Goal: Information Seeking & Learning: Compare options

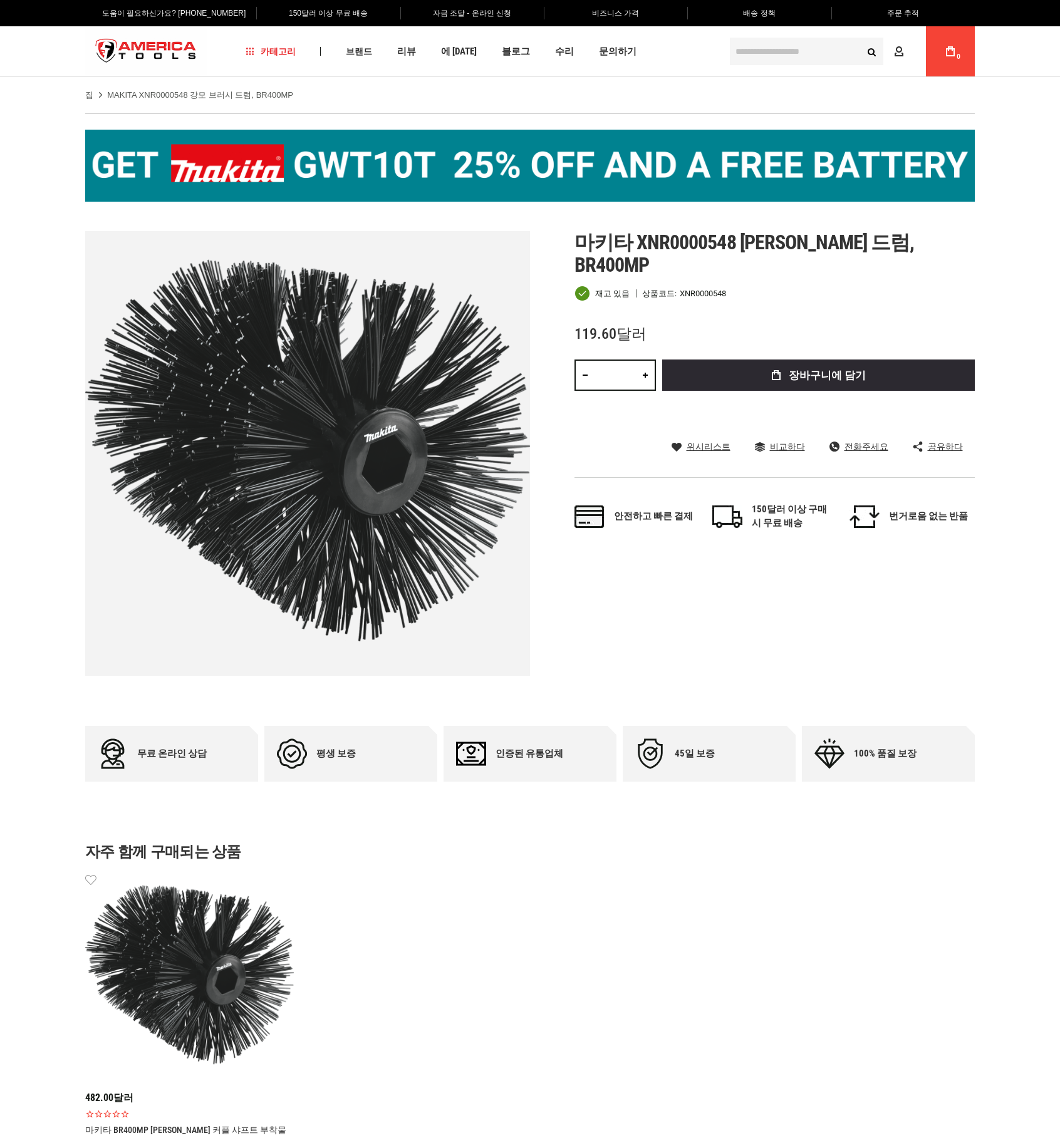
drag, startPoint x: 483, startPoint y: 331, endPoint x: 459, endPoint y: 319, distance: 26.8
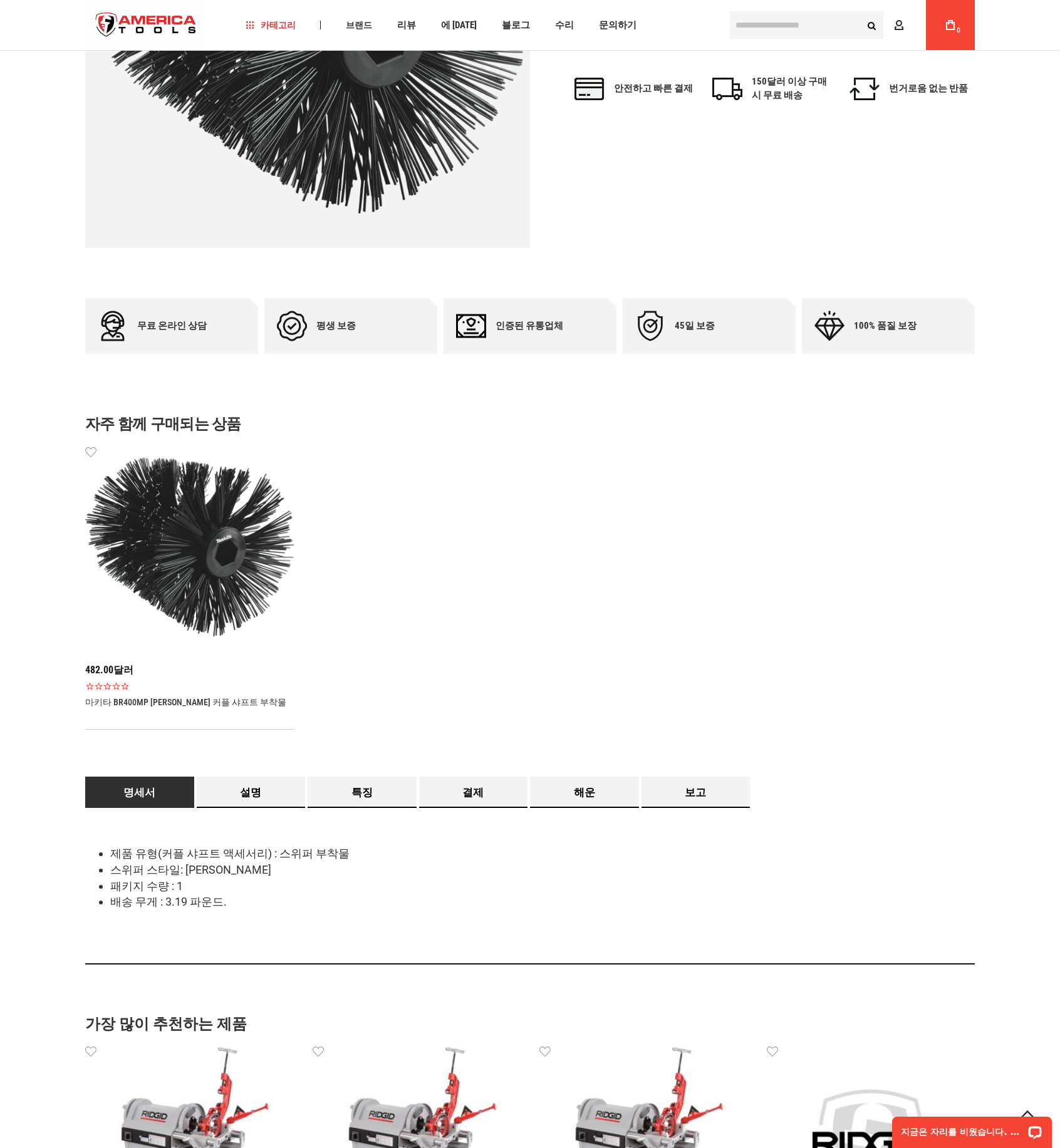
scroll to position [439, 0]
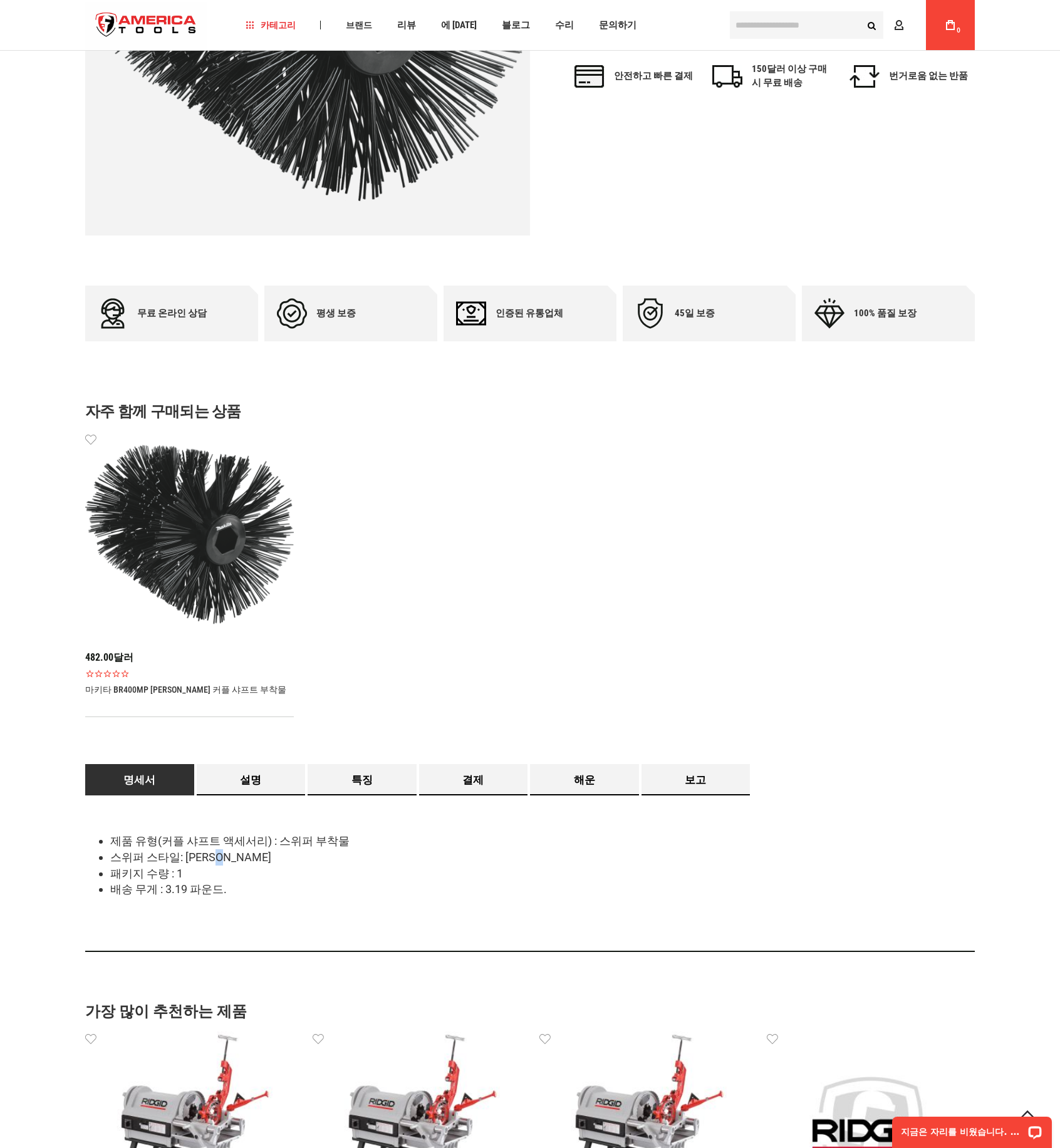
drag, startPoint x: 226, startPoint y: 859, endPoint x: 237, endPoint y: 863, distance: 11.7
click at [237, 863] on font "스위퍼 스타일: 나일론 브리슬" at bounding box center [190, 857] width 161 height 13
drag, startPoint x: 218, startPoint y: 864, endPoint x: 238, endPoint y: 865, distance: 20.0
click at [238, 865] on li "스위퍼 스타일: 나일론 브리슬" at bounding box center [542, 857] width 864 height 16
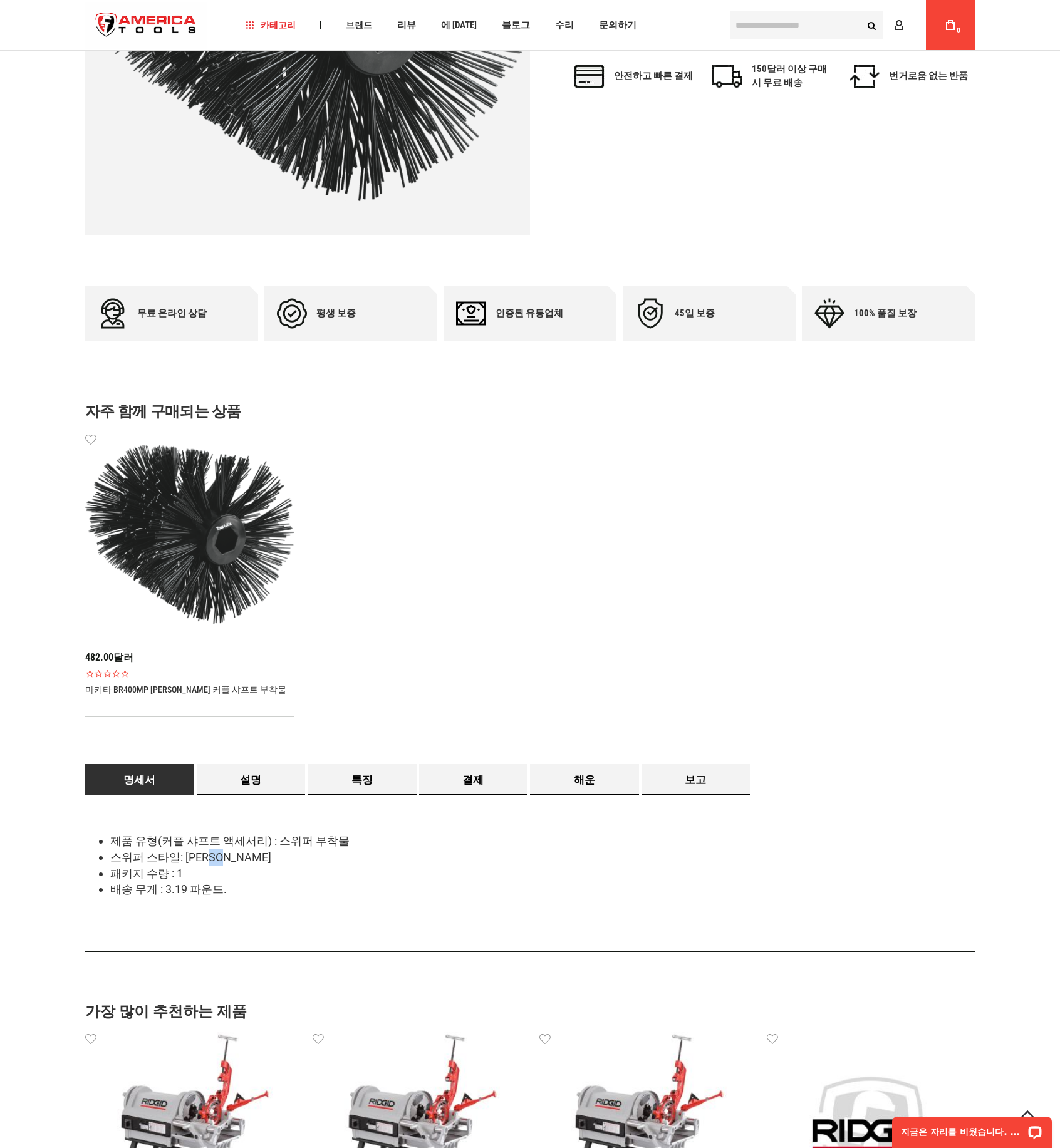
click at [238, 865] on li "스위퍼 스타일: 나일론 브리슬" at bounding box center [542, 857] width 864 height 16
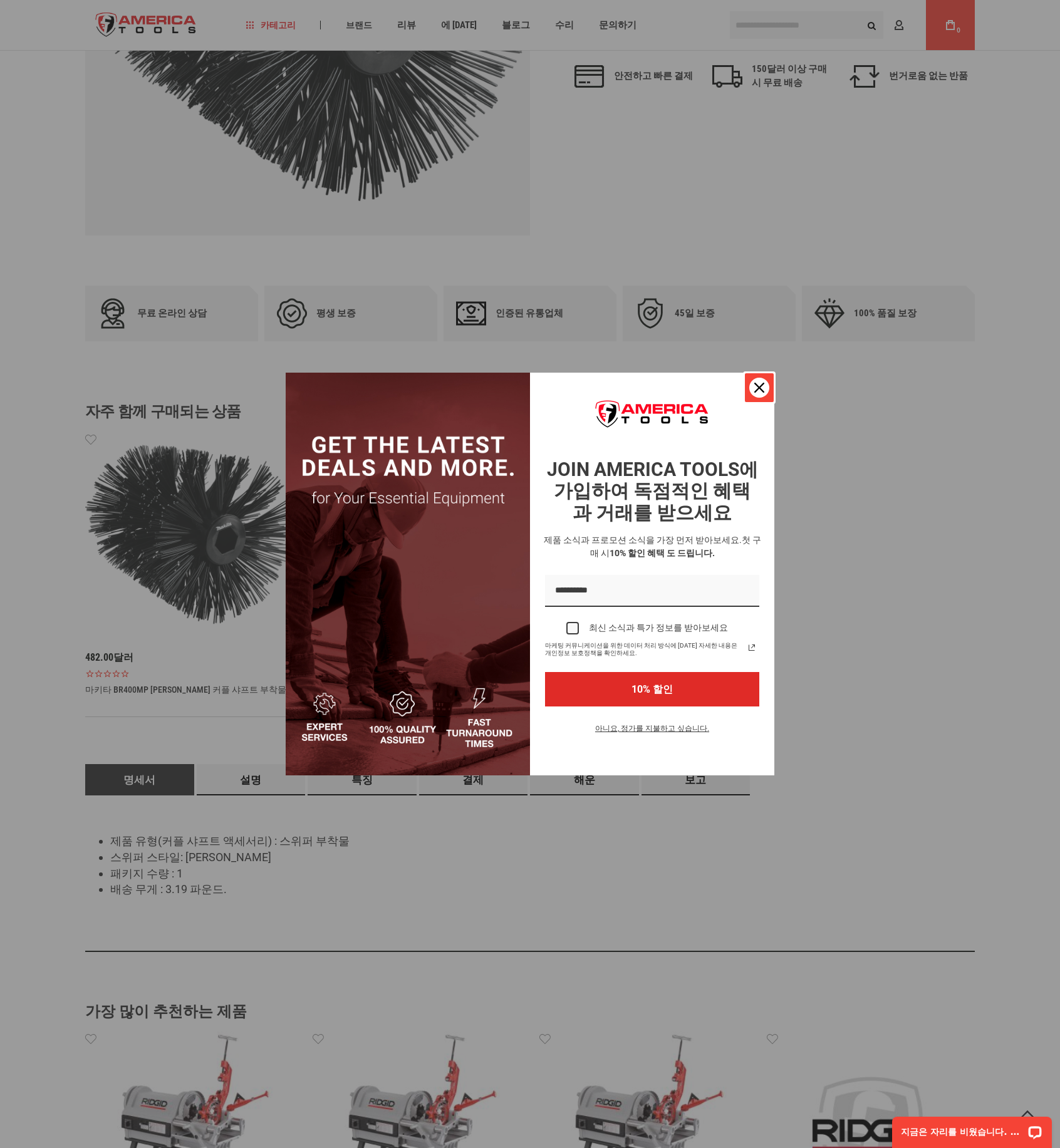
click at [757, 386] on icon "닫기 아이콘" at bounding box center [759, 387] width 10 height 10
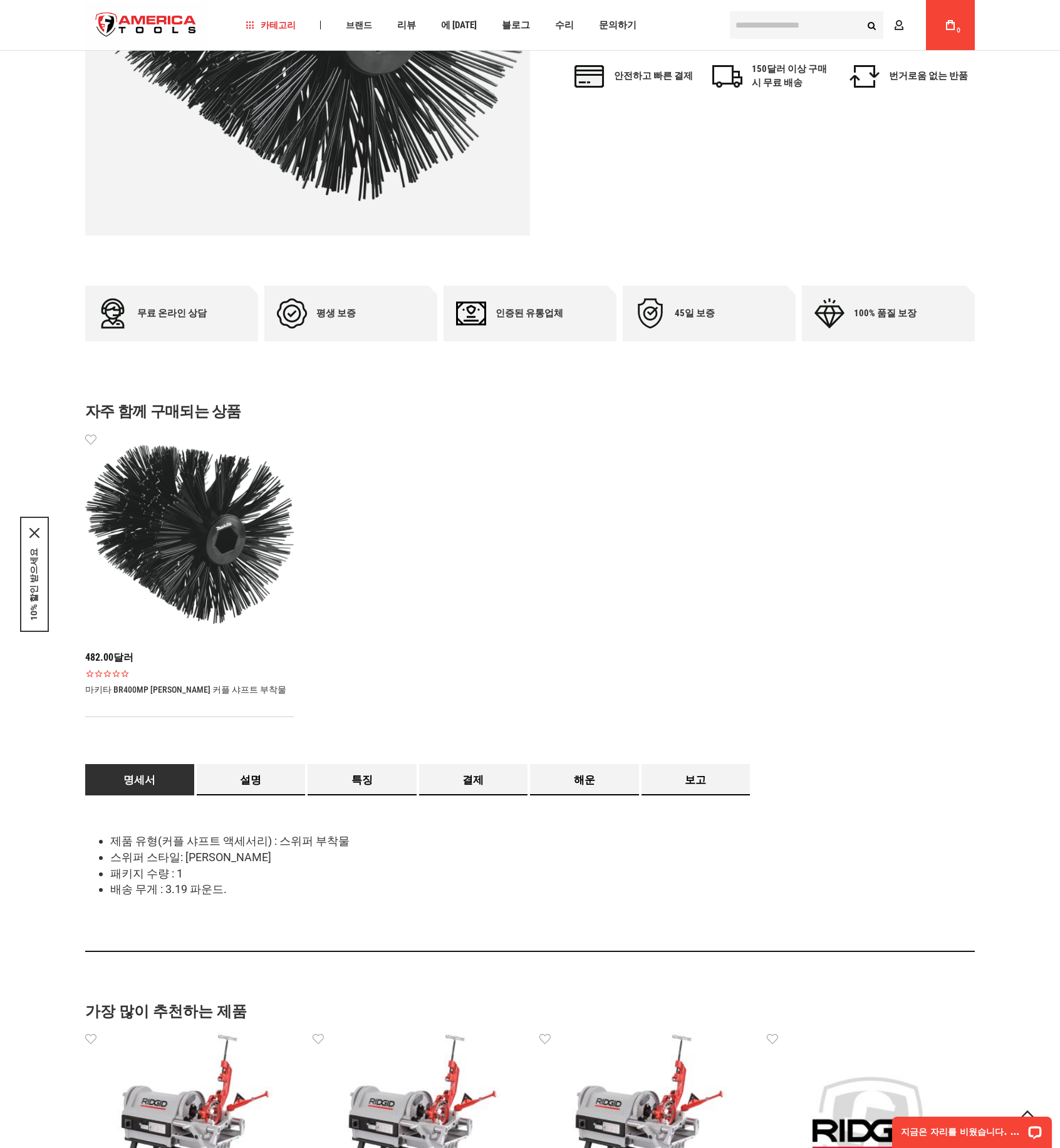
click at [199, 570] on img at bounding box center [189, 535] width 209 height 209
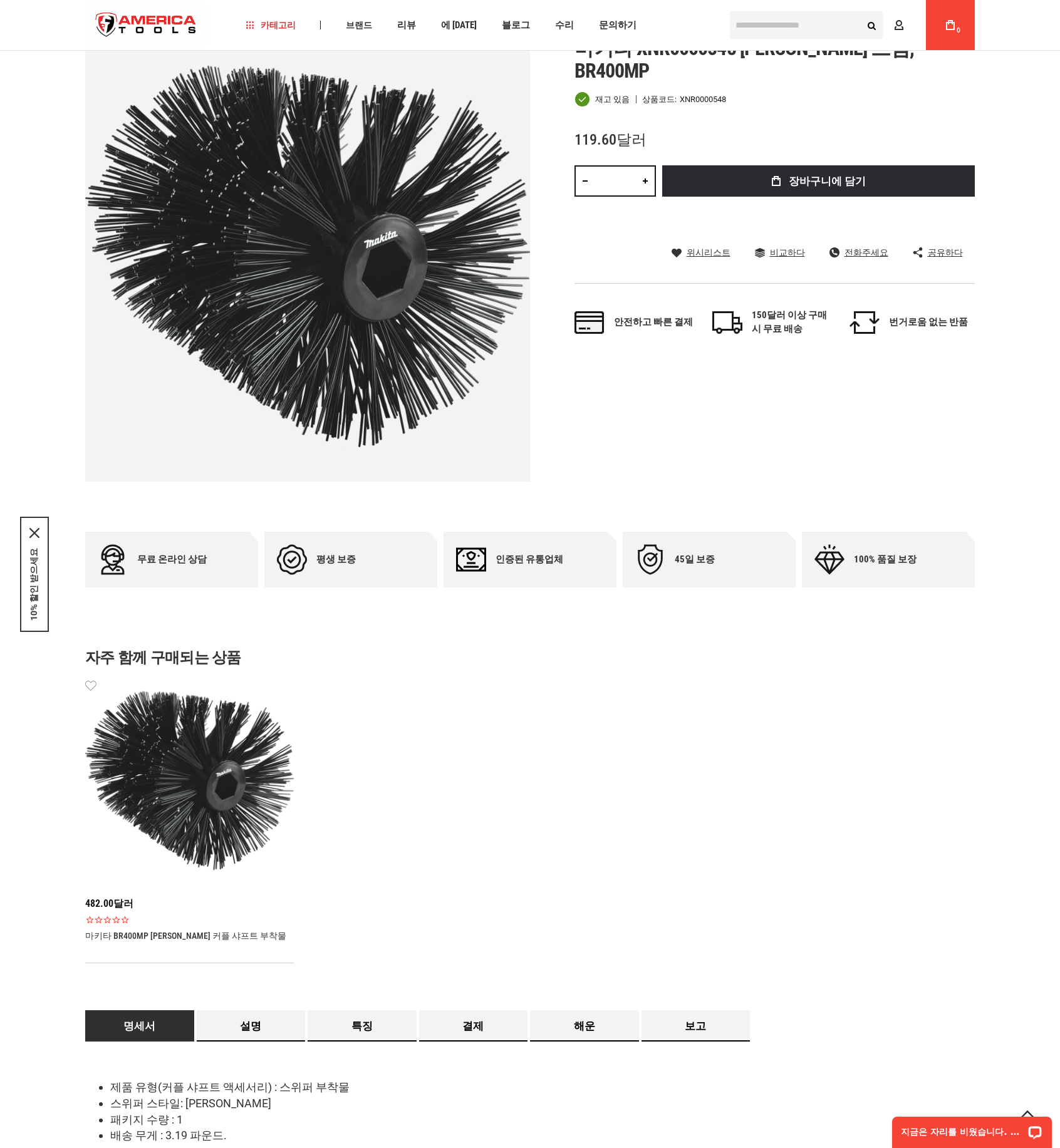
scroll to position [188, 0]
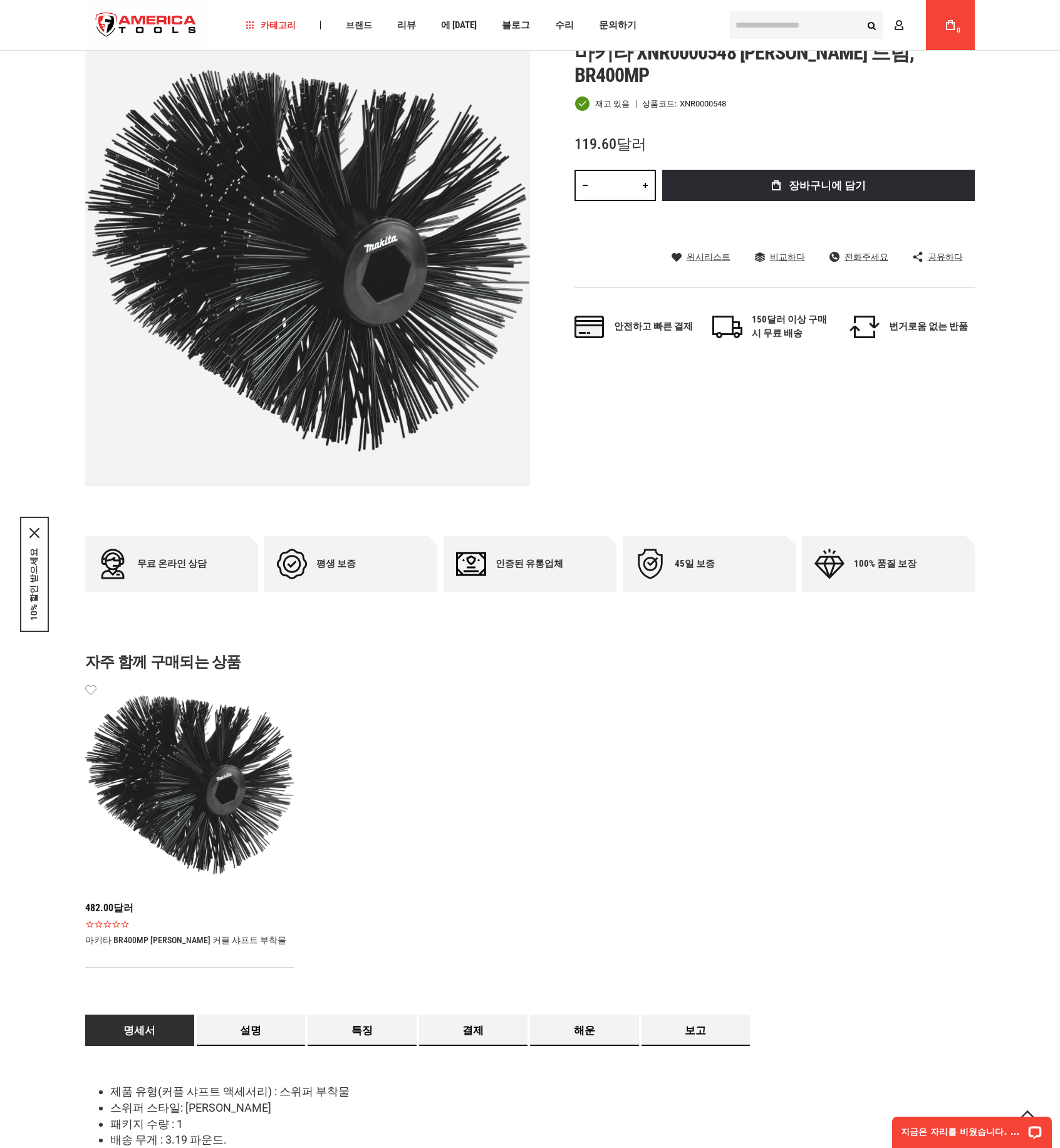
click at [102, 911] on font "482.00달러" at bounding box center [109, 908] width 49 height 12
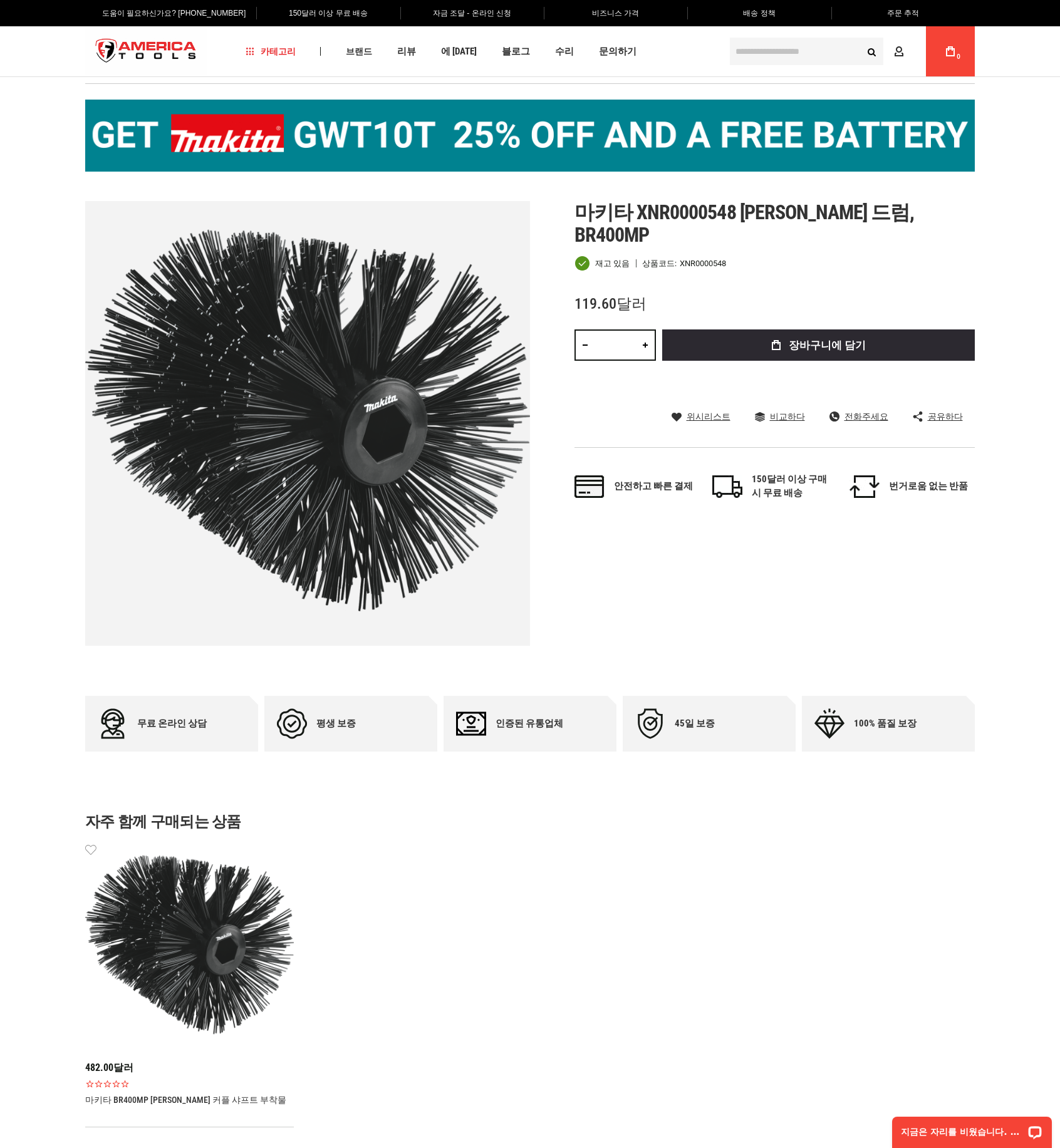
click at [217, 981] on img at bounding box center [189, 945] width 209 height 209
click at [183, 957] on img at bounding box center [189, 945] width 209 height 209
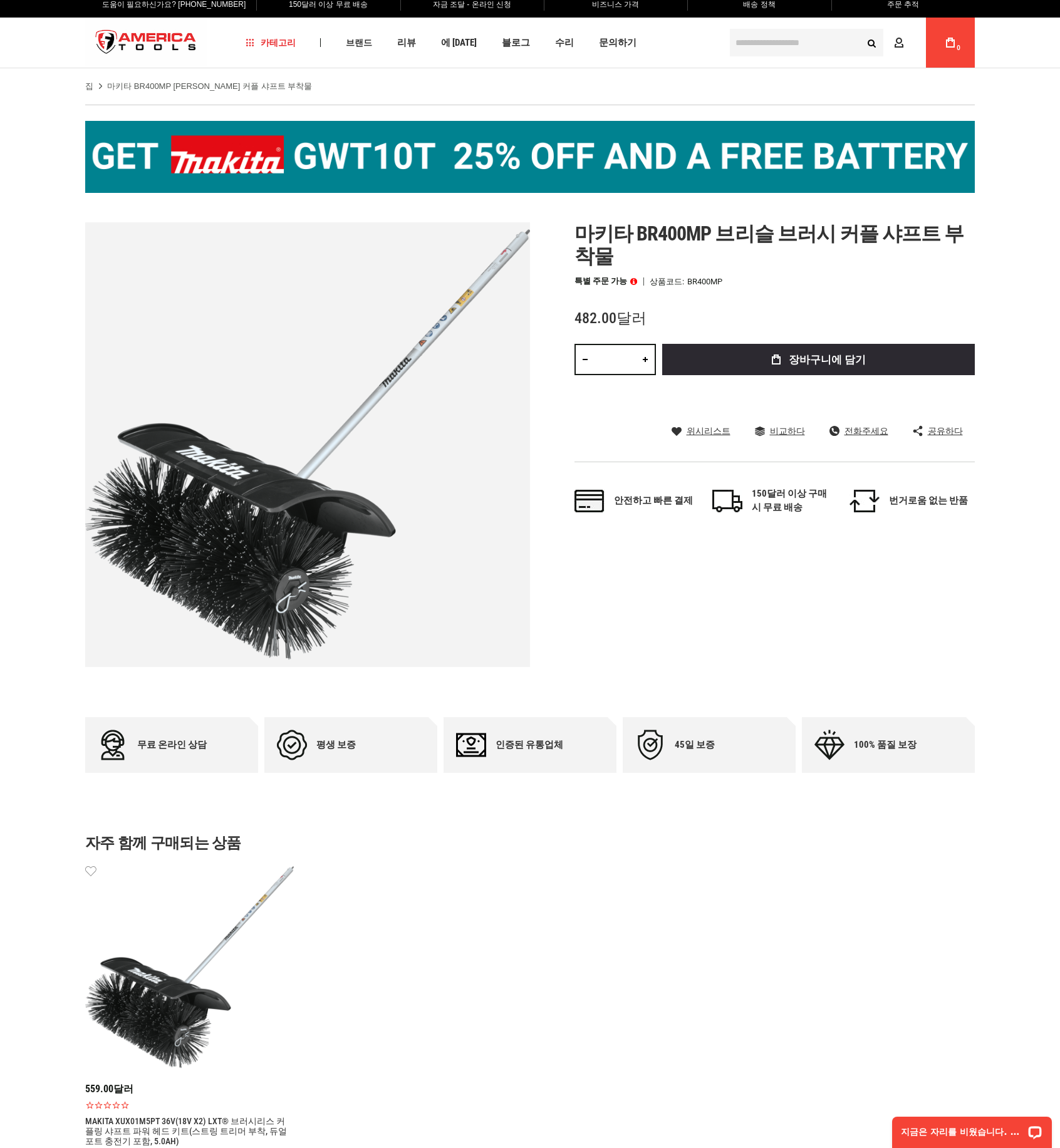
scroll to position [188, 0]
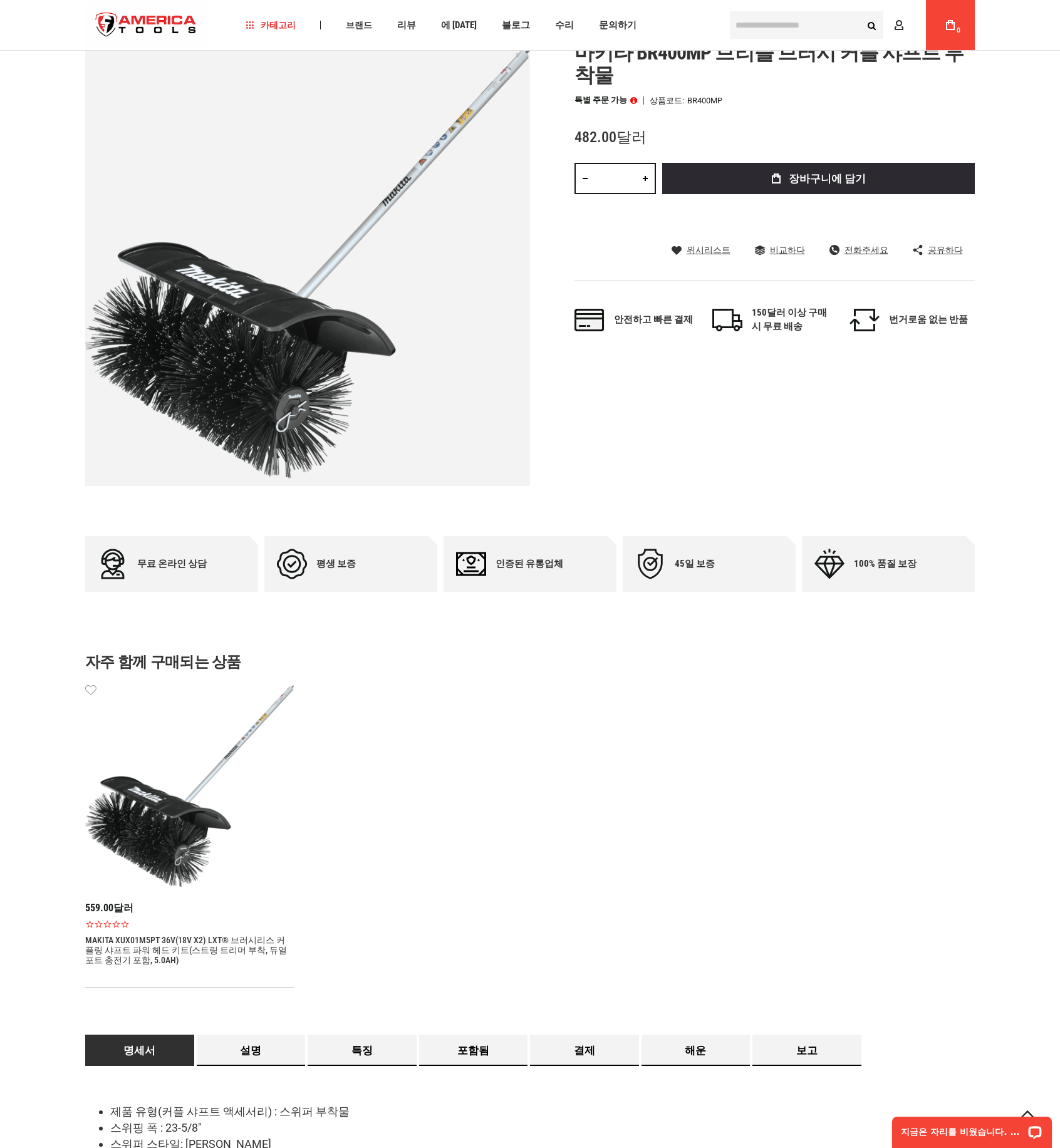
click at [237, 797] on img at bounding box center [189, 786] width 209 height 209
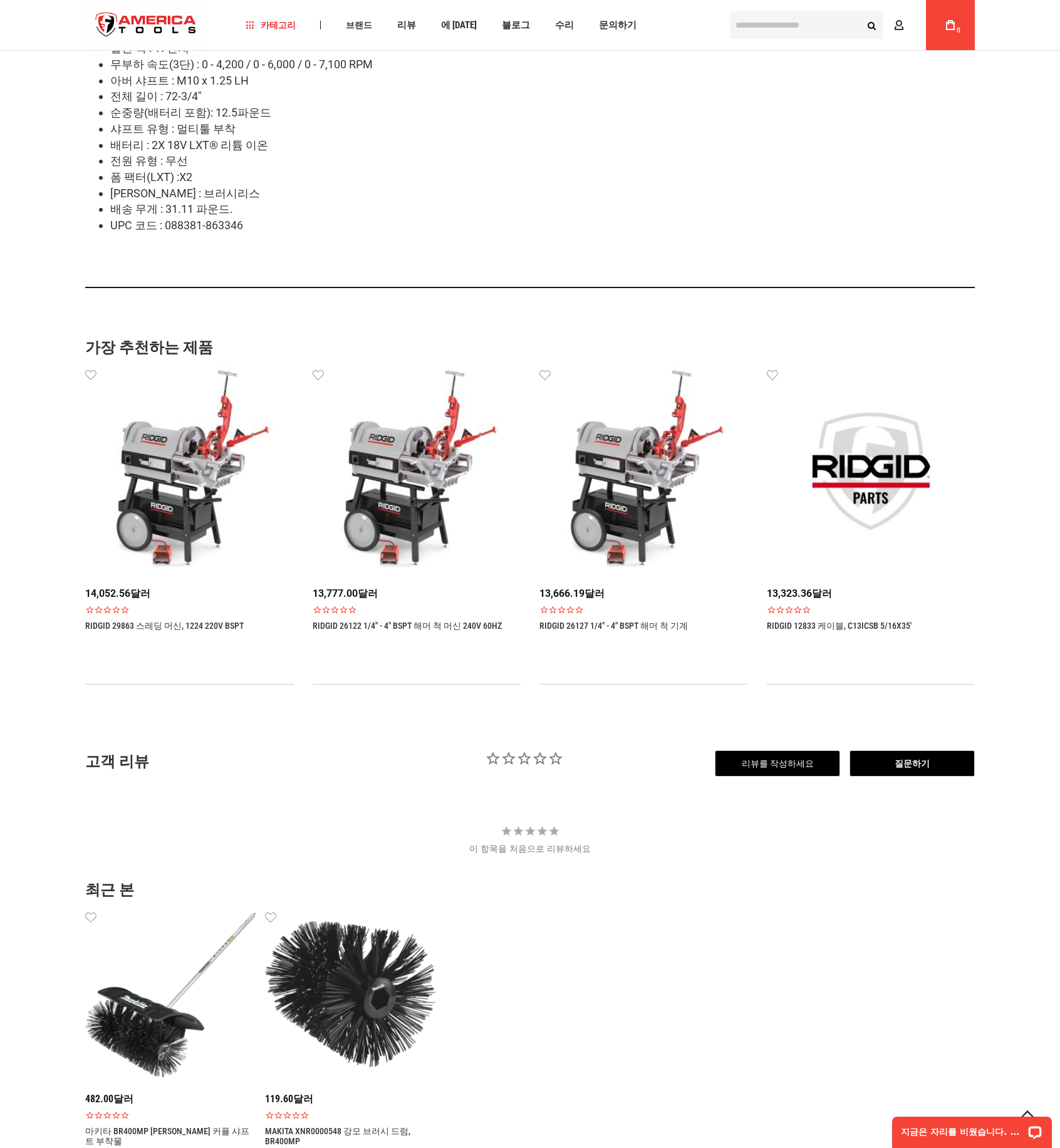
scroll to position [1475, 0]
